Goal: Download file/media

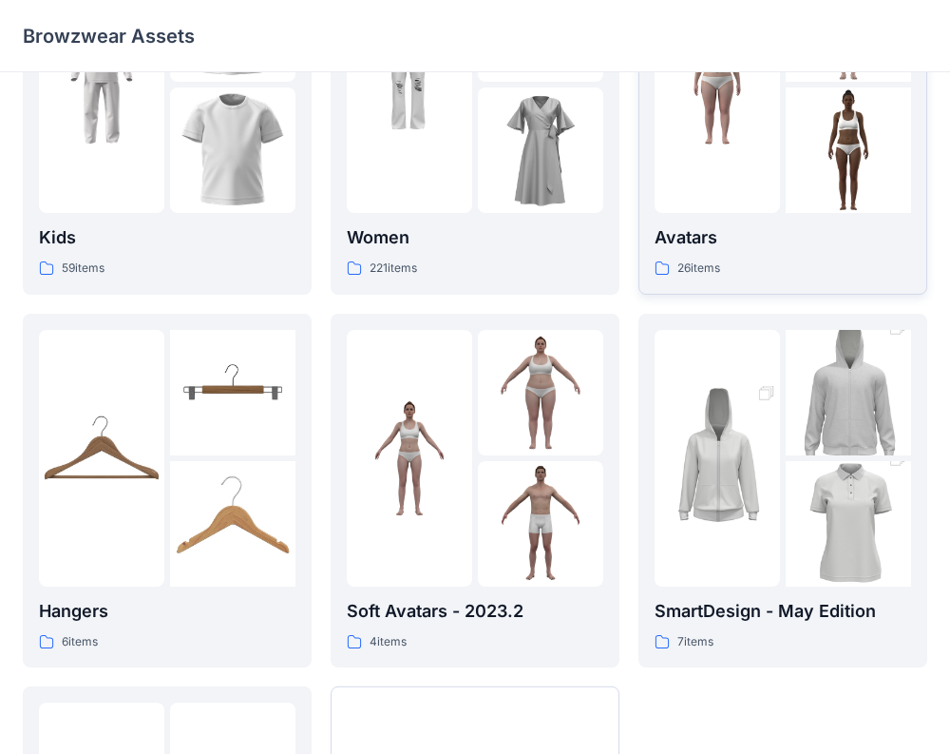
scroll to position [158, 0]
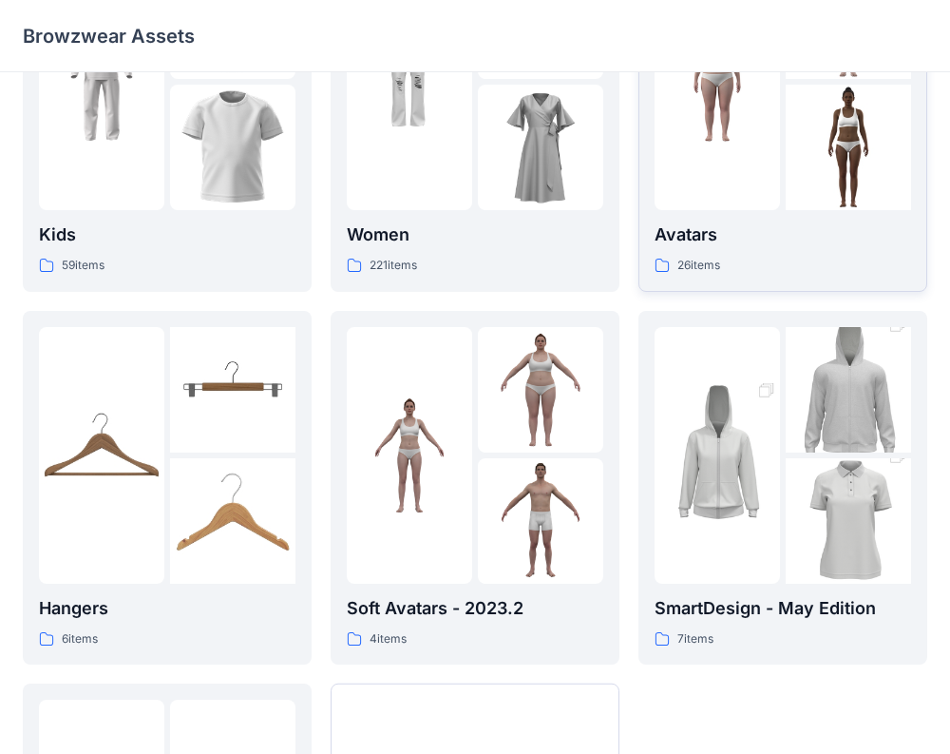
click at [735, 249] on div "Avatars 26 items" at bounding box center [783, 248] width 257 height 54
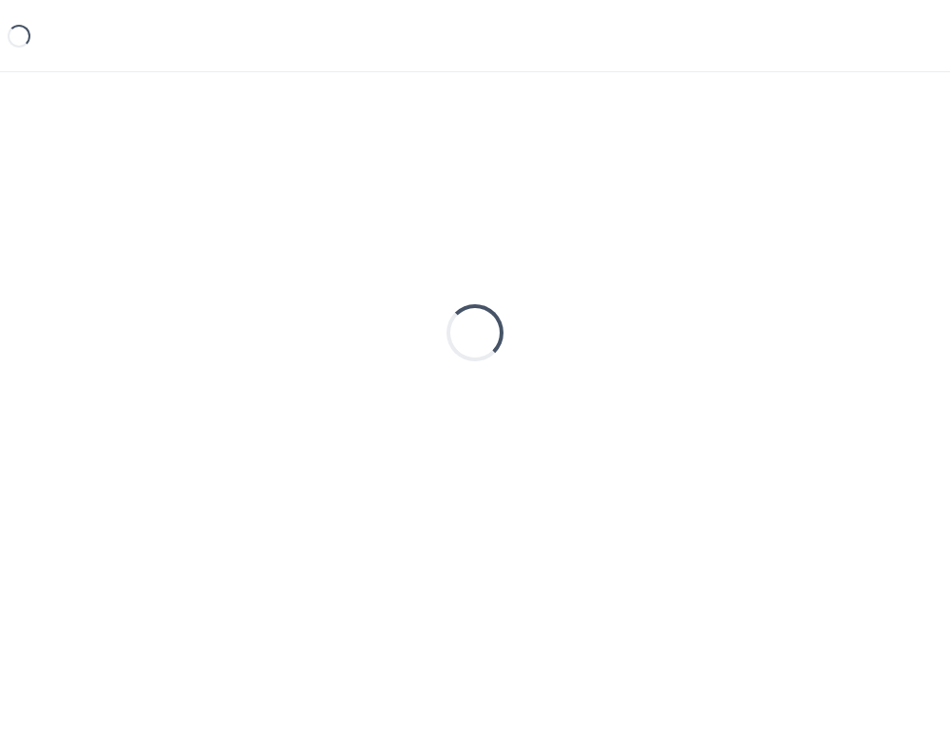
click at [735, 249] on div "Loading..." at bounding box center [475, 332] width 905 height 475
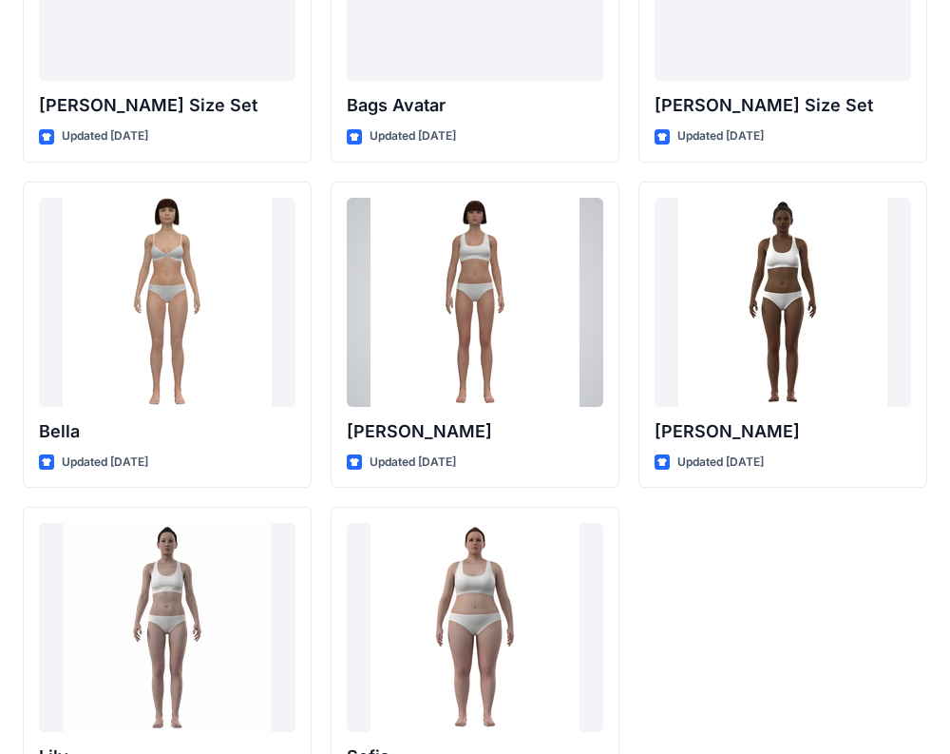
scroll to position [2275, 0]
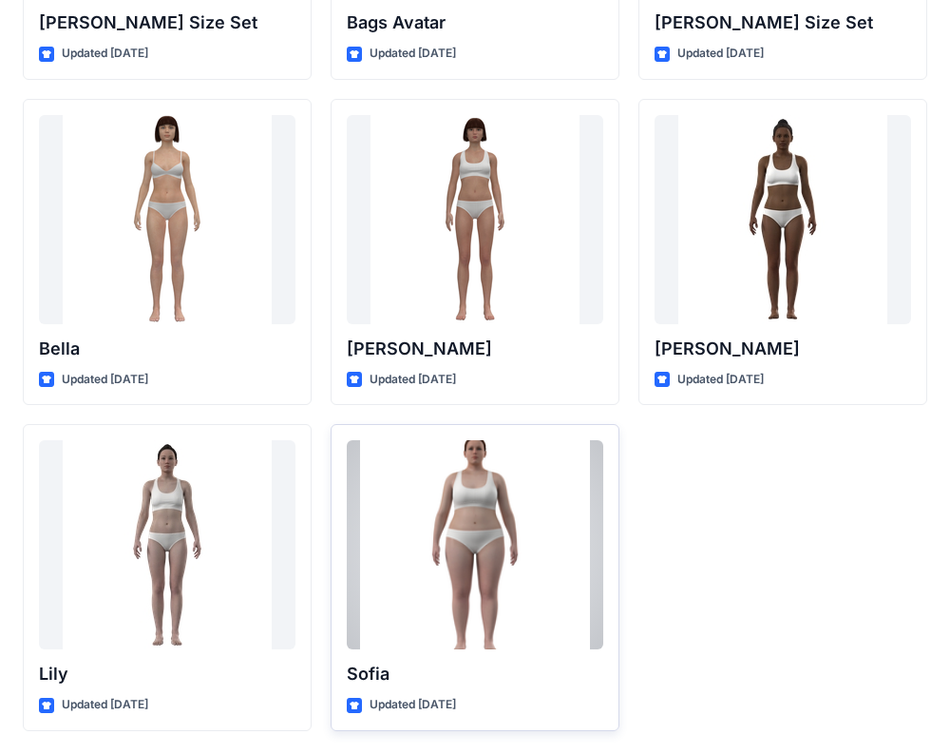
click at [372, 522] on div at bounding box center [475, 544] width 257 height 209
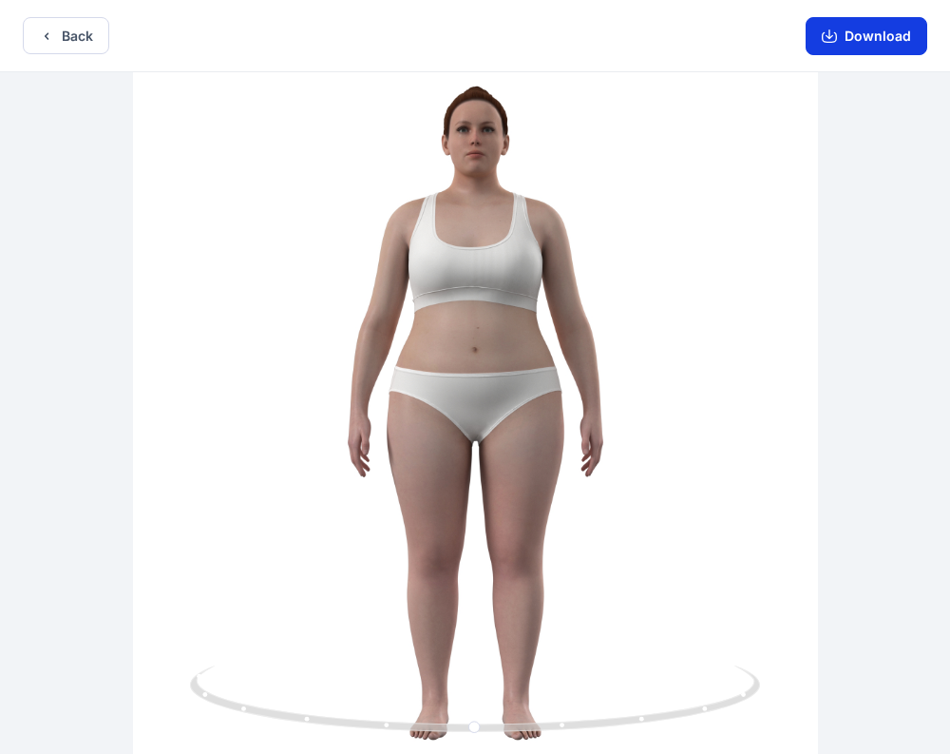
click at [875, 31] on button "Download" at bounding box center [867, 36] width 122 height 38
click at [857, 30] on button "Download" at bounding box center [867, 36] width 122 height 38
click at [860, 49] on button "Download" at bounding box center [867, 36] width 122 height 38
